Goal: Task Accomplishment & Management: Use online tool/utility

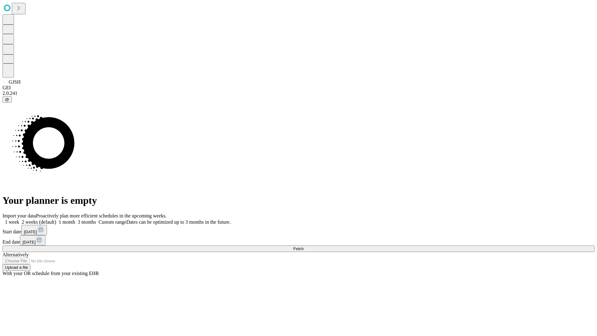
click at [304, 246] on span "Fetch" at bounding box center [298, 248] width 10 height 5
